Goal: Task Accomplishment & Management: Manage account settings

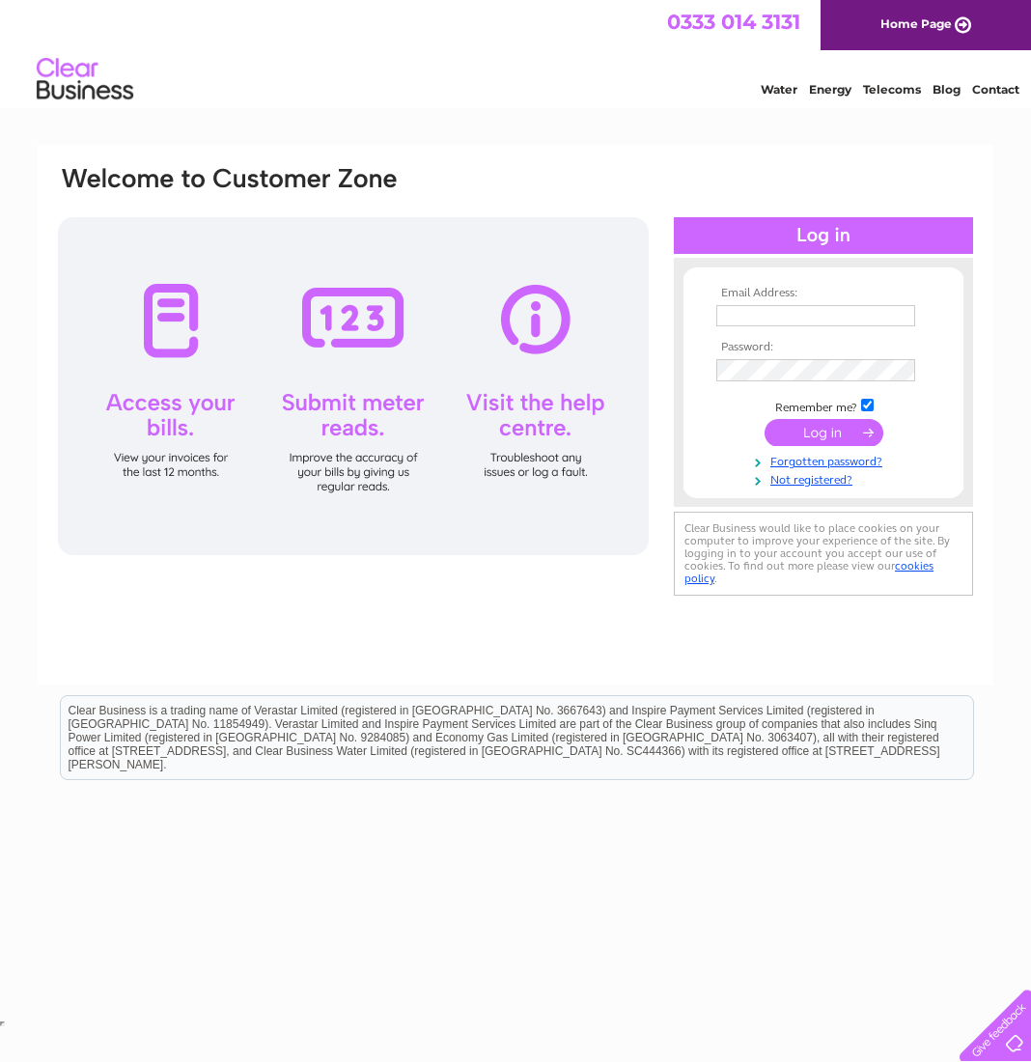
type input "kenny@snaxcafe.com"
drag, startPoint x: 0, startPoint y: 0, endPoint x: 413, endPoint y: 563, distance: 698.1
click at [413, 563] on div "Email Address: kenny@snaxcafe.com Password:" at bounding box center [515, 382] width 919 height 436
click at [672, 446] on input "submit" at bounding box center [823, 432] width 119 height 27
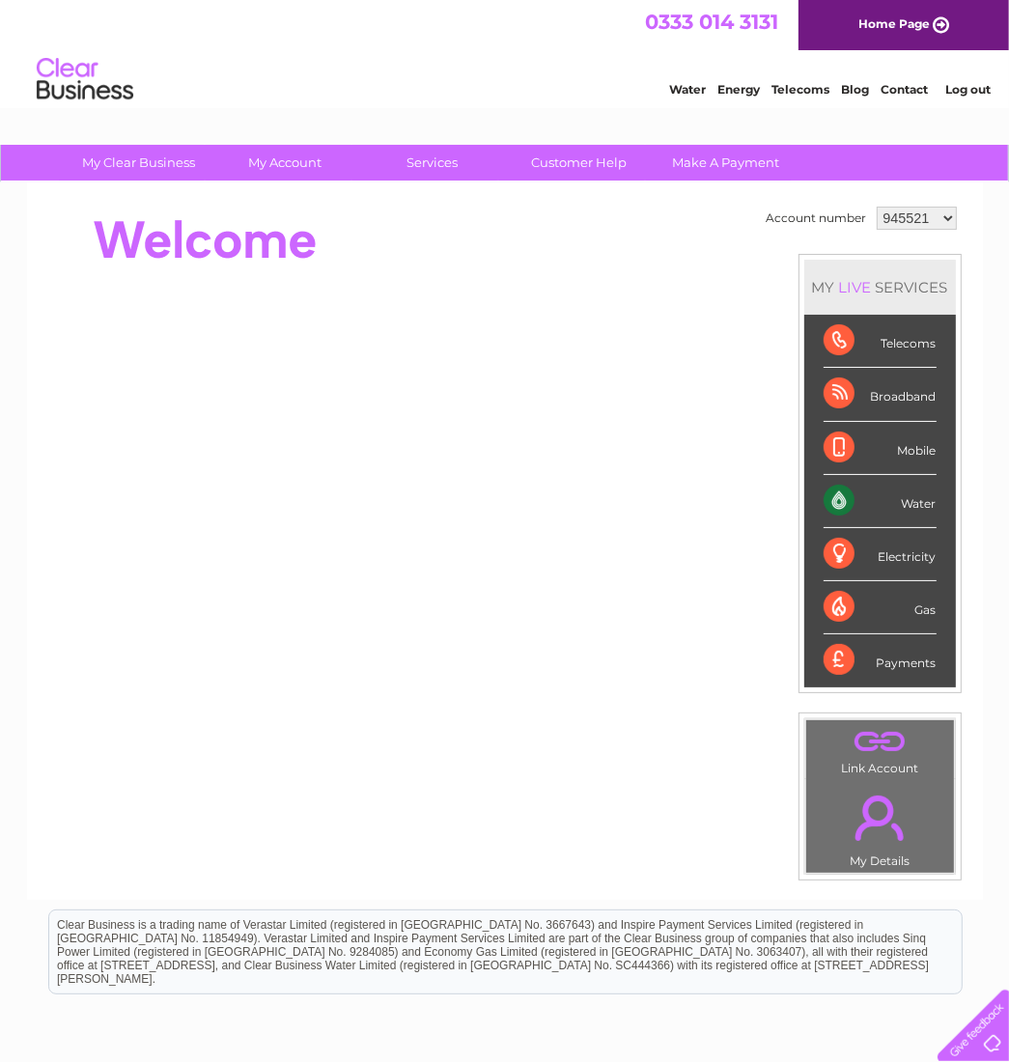
click at [909, 221] on select "945521 3026037" at bounding box center [916, 218] width 80 height 23
select select "3026037"
click at [876, 208] on select "945521 3026037" at bounding box center [916, 218] width 80 height 23
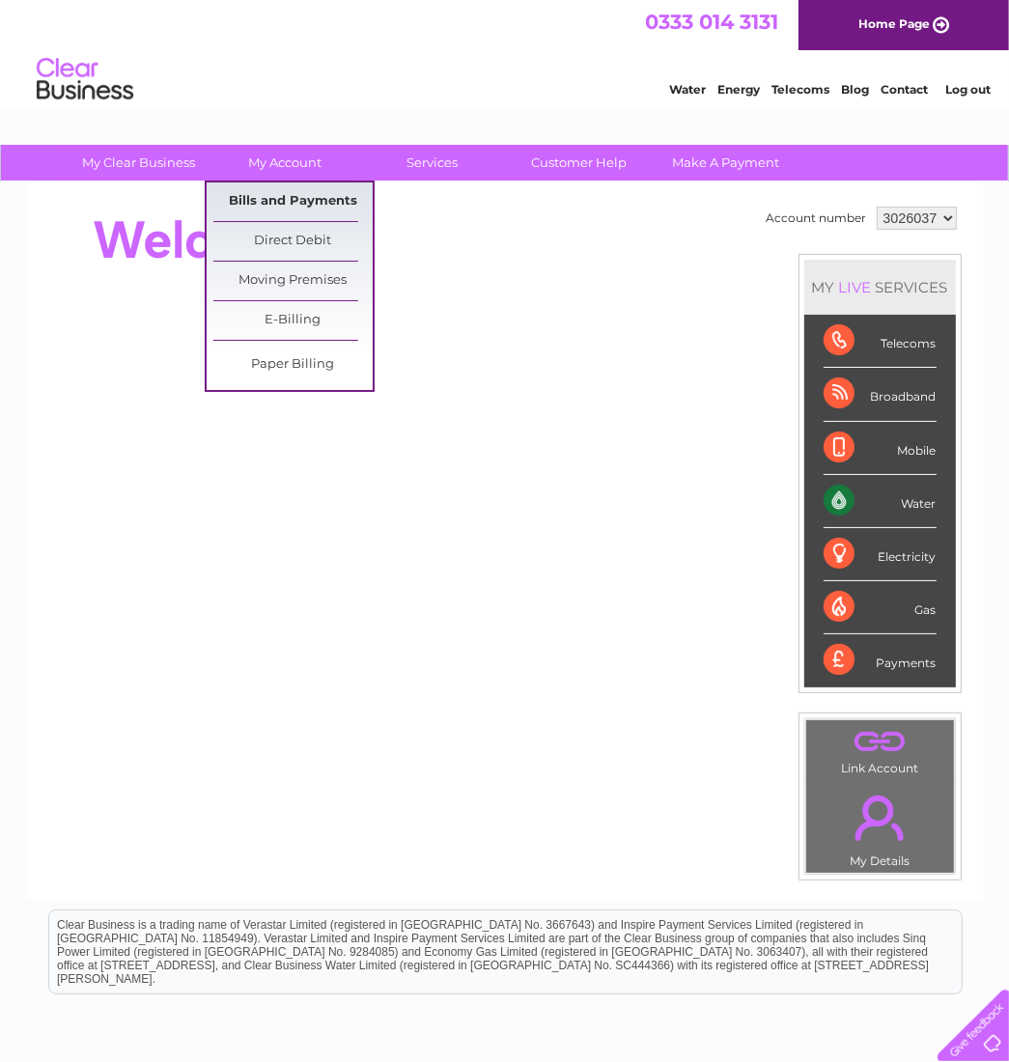
click at [309, 197] on link "Bills and Payments" at bounding box center [292, 201] width 159 height 39
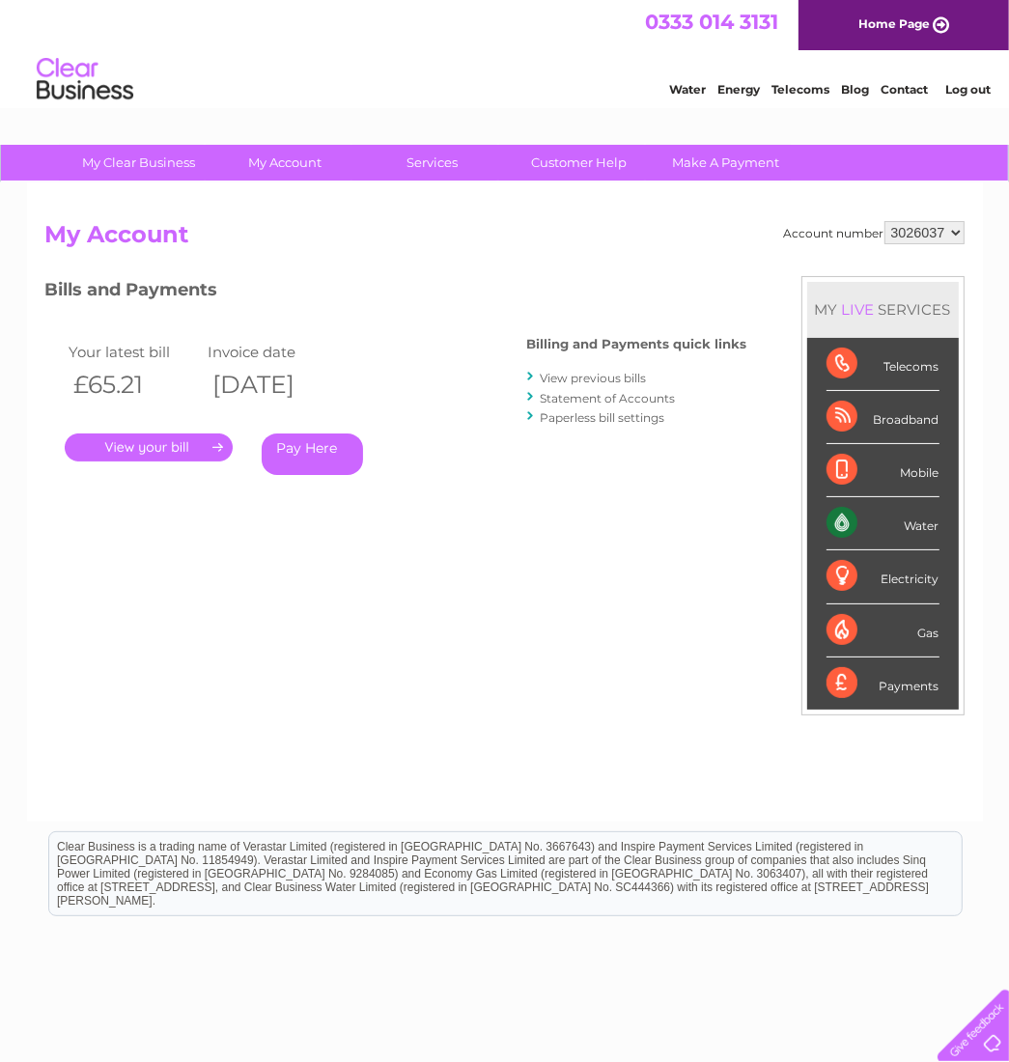
click at [609, 378] on link "View previous bills" at bounding box center [594, 378] width 106 height 14
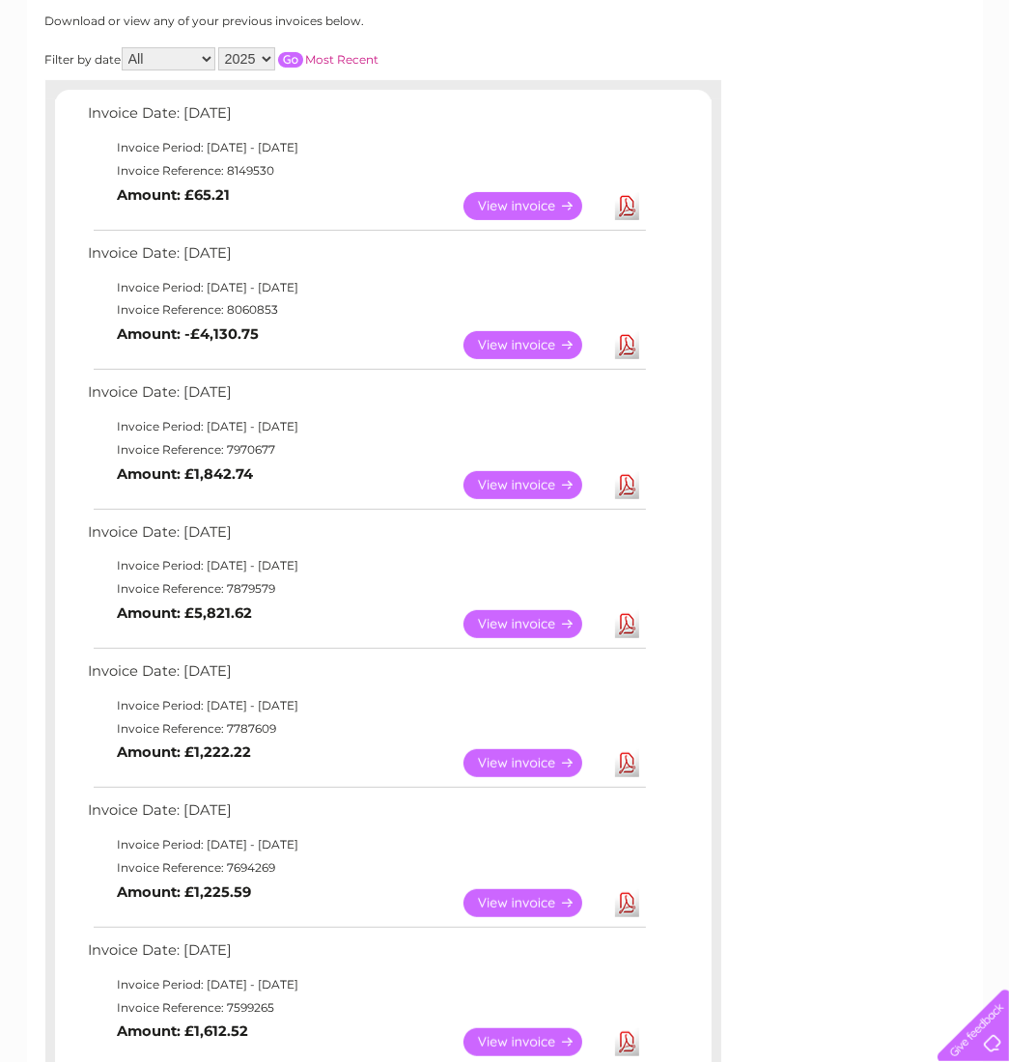
scroll to position [219, 0]
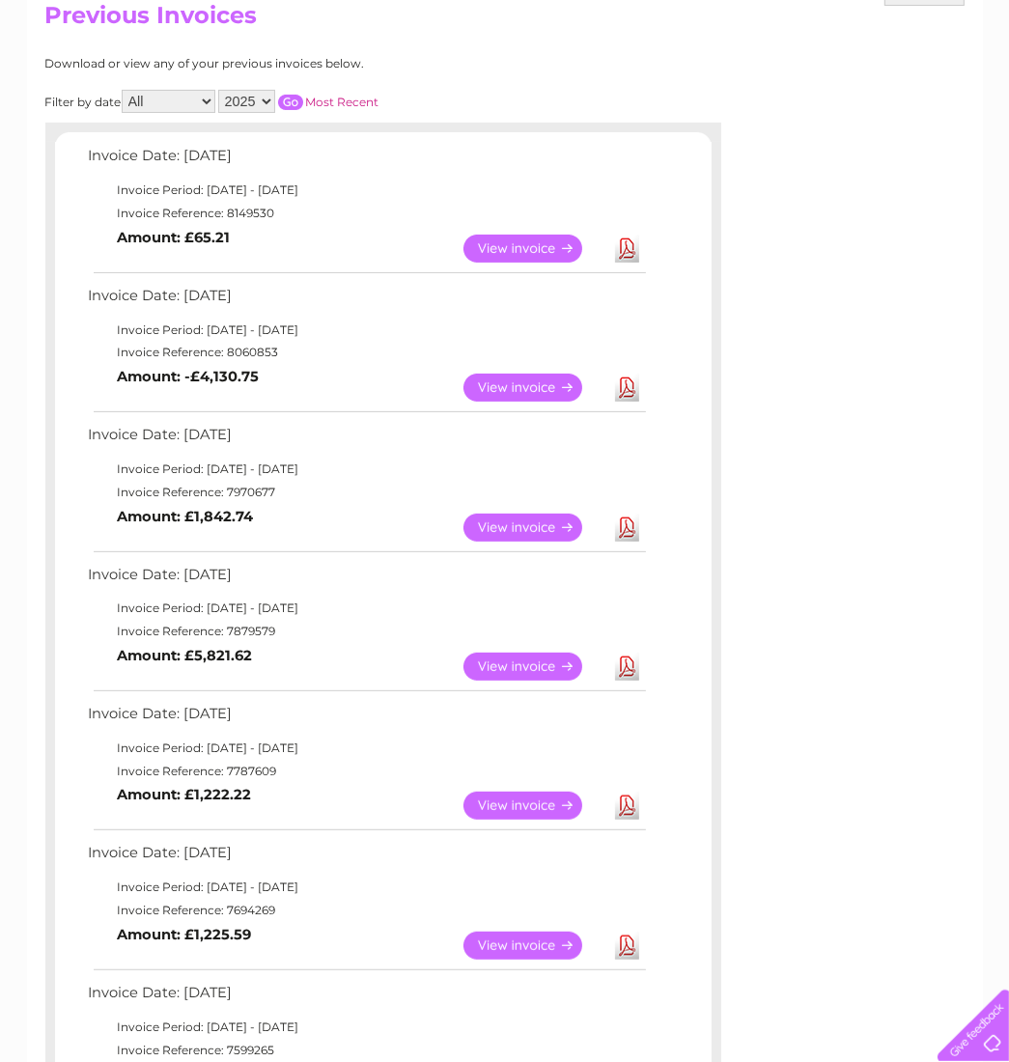
click at [541, 383] on link "View" at bounding box center [534, 388] width 142 height 28
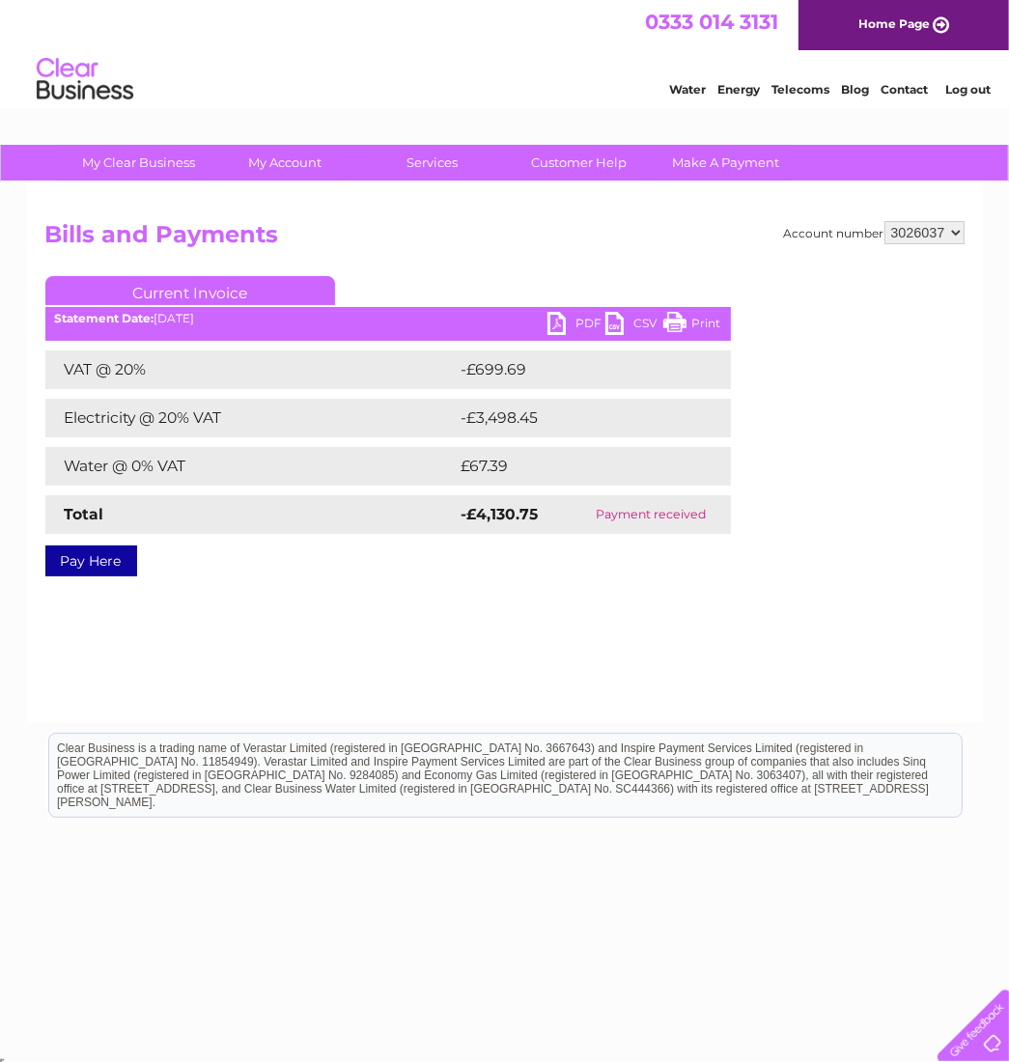
click at [584, 319] on link "PDF" at bounding box center [576, 326] width 58 height 28
